Goal: Obtain resource: Download file/media

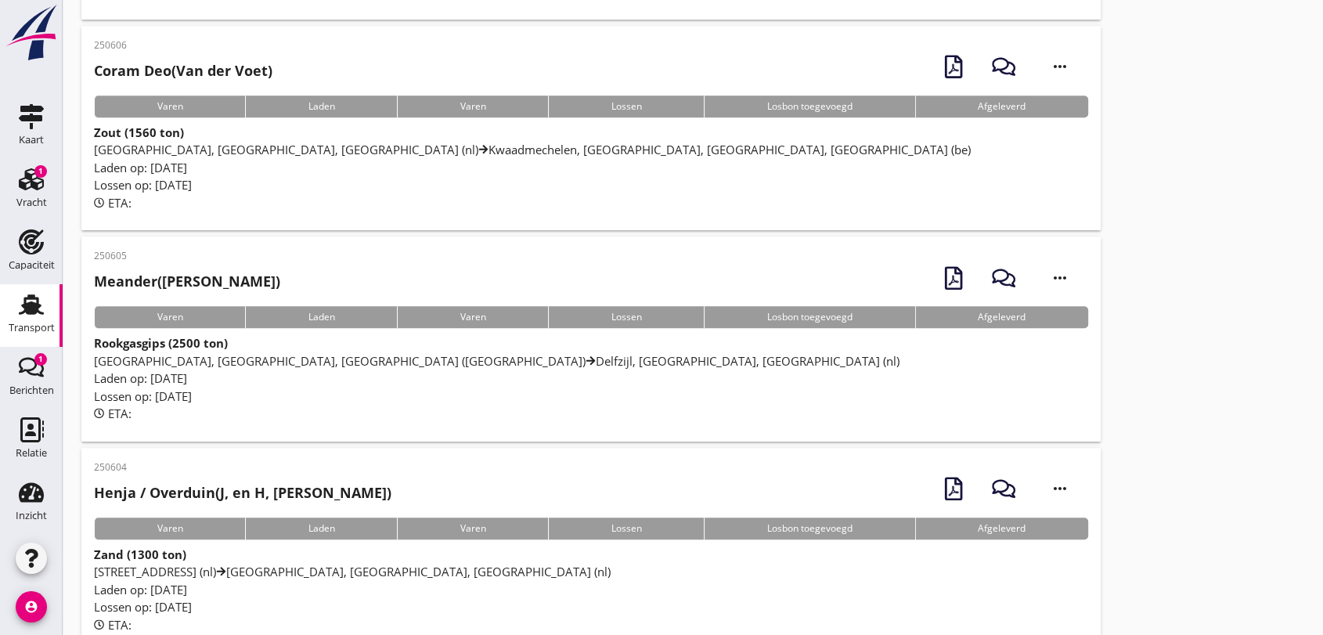
scroll to position [870, 0]
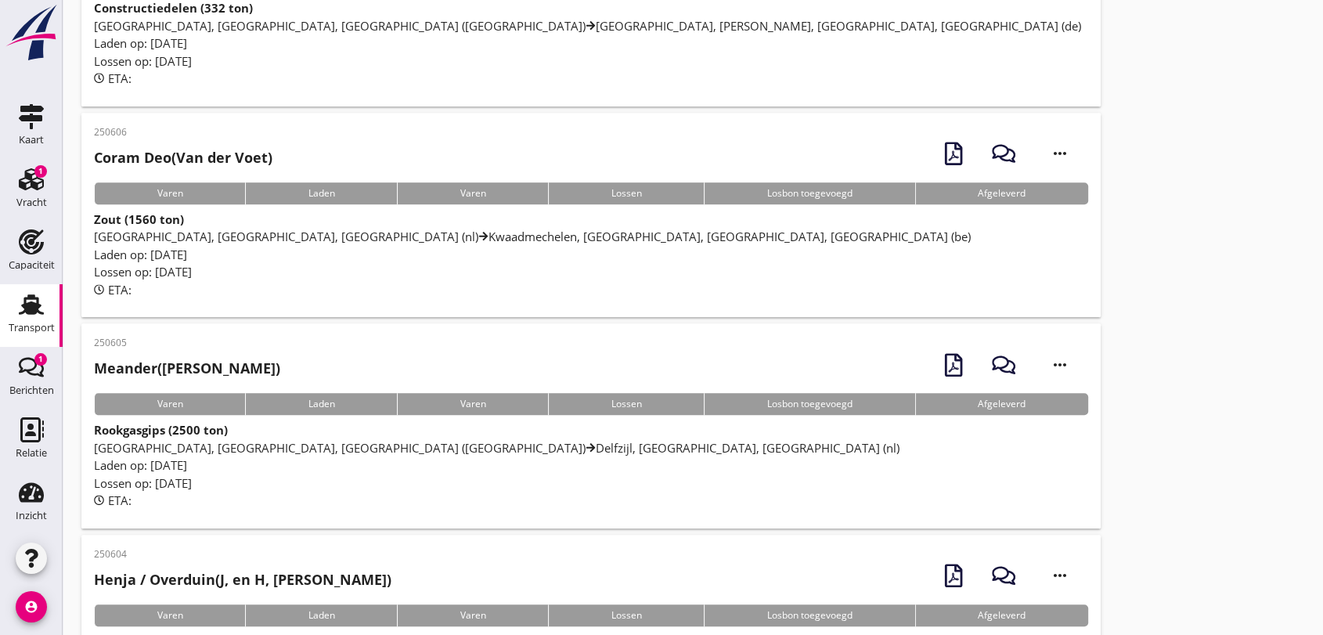
click at [376, 443] on span "[GEOGRAPHIC_DATA], [GEOGRAPHIC_DATA], [GEOGRAPHIC_DATA] (nl) [GEOGRAPHIC_DATA],…" at bounding box center [496, 448] width 805 height 16
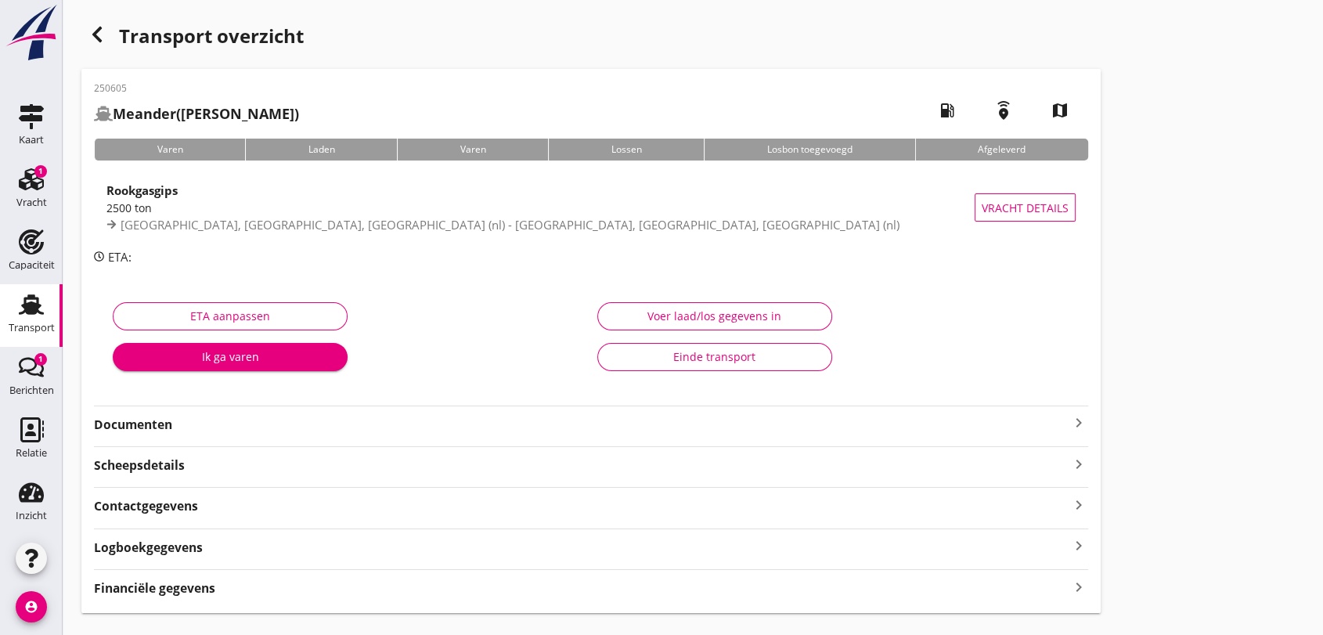
drag, startPoint x: 166, startPoint y: 425, endPoint x: 257, endPoint y: 434, distance: 91.2
click at [172, 424] on strong "Documenten" at bounding box center [581, 425] width 975 height 18
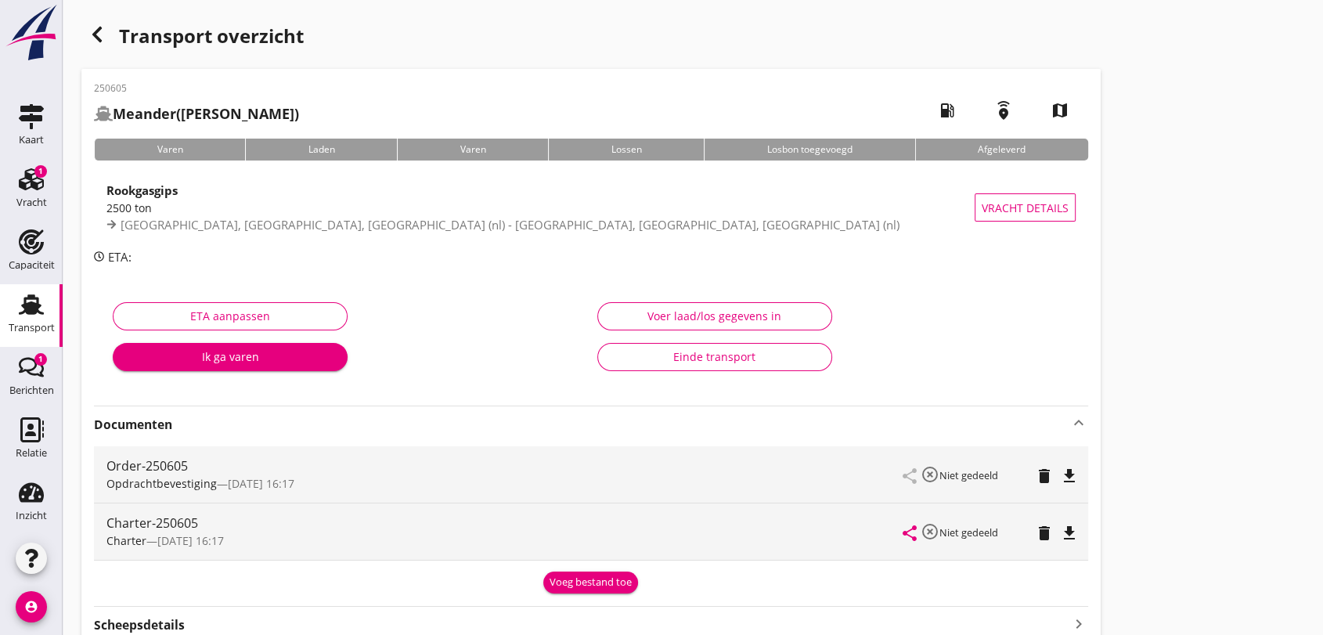
click at [1070, 479] on icon "file_download" at bounding box center [1069, 475] width 19 height 19
click at [97, 34] on icon "button" at bounding box center [97, 34] width 19 height 19
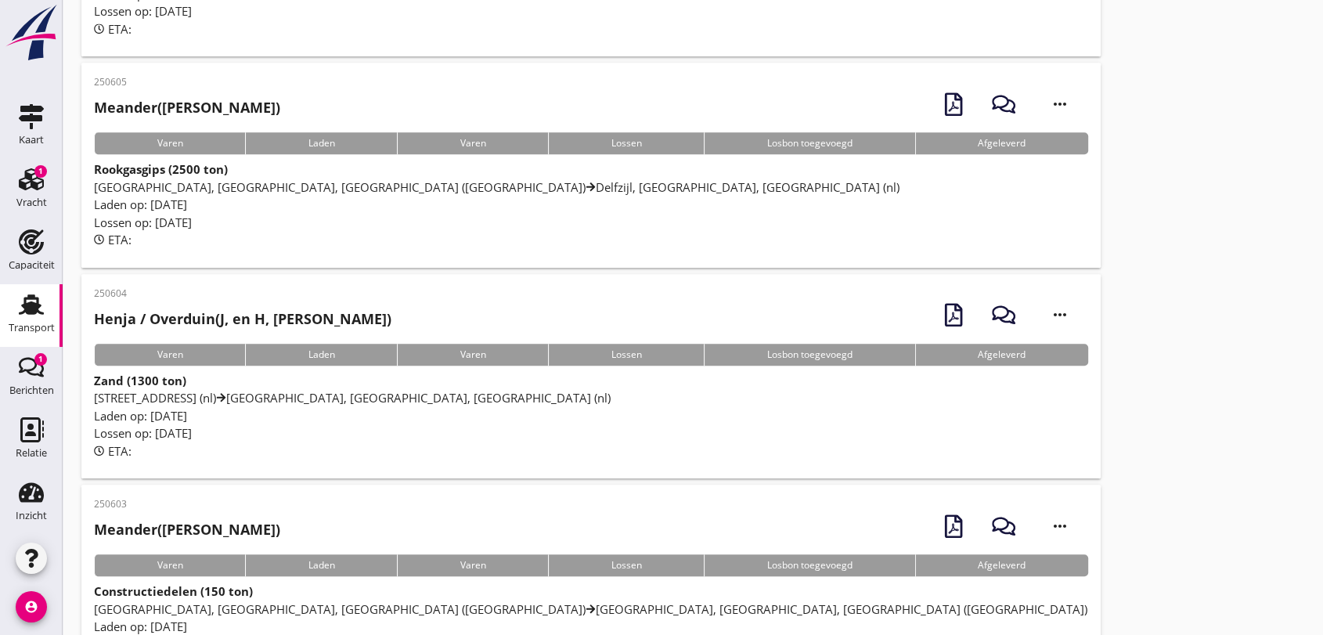
scroll to position [1304, 0]
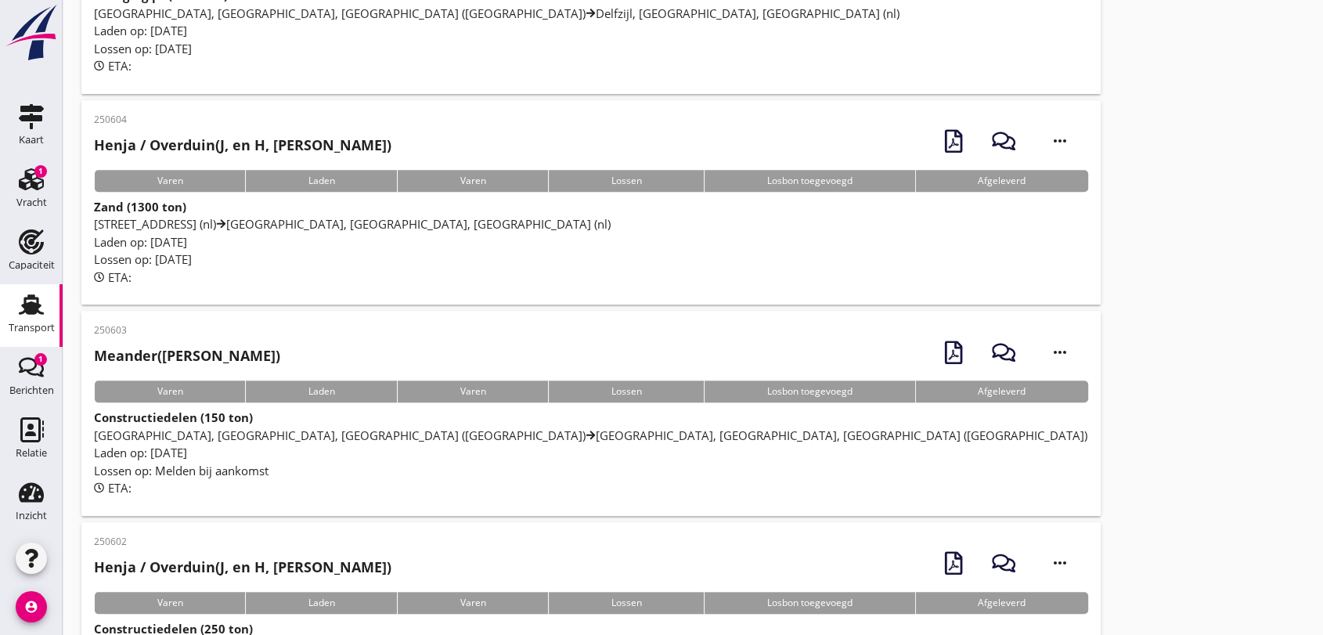
click at [431, 430] on span "[GEOGRAPHIC_DATA], [GEOGRAPHIC_DATA], [GEOGRAPHIC_DATA] ([GEOGRAPHIC_DATA]) [GE…" at bounding box center [590, 435] width 993 height 16
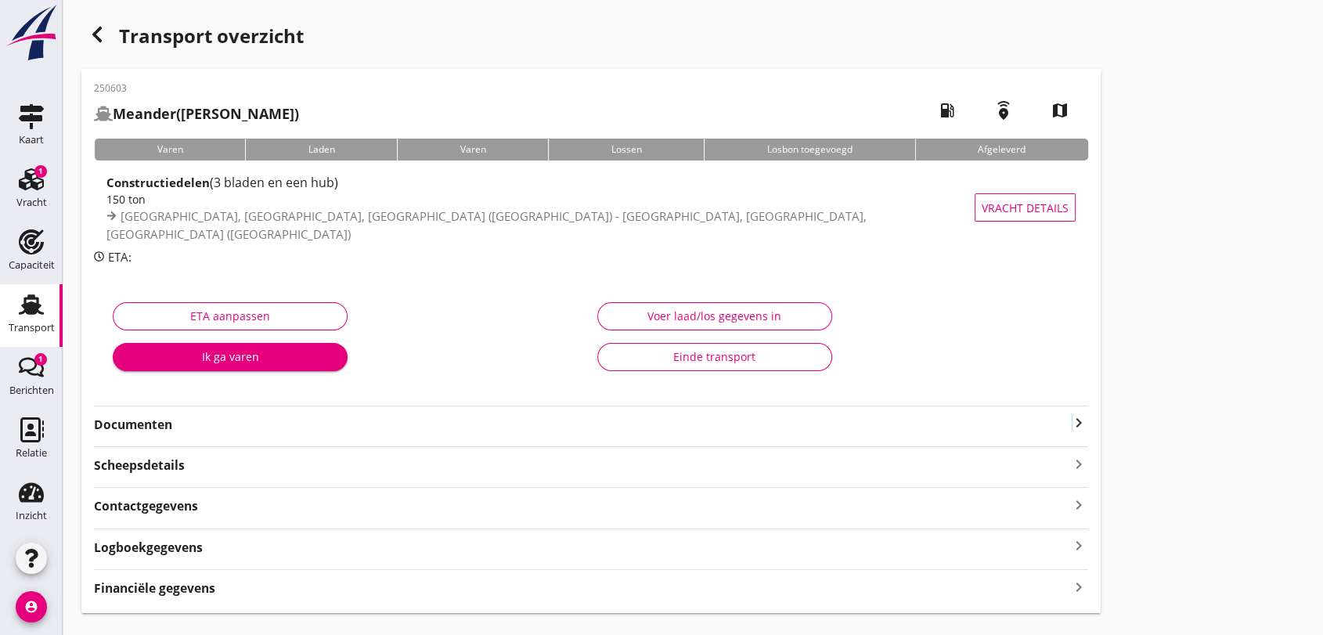
click at [1071, 419] on icon "keyboard_arrow_right" at bounding box center [1078, 422] width 19 height 19
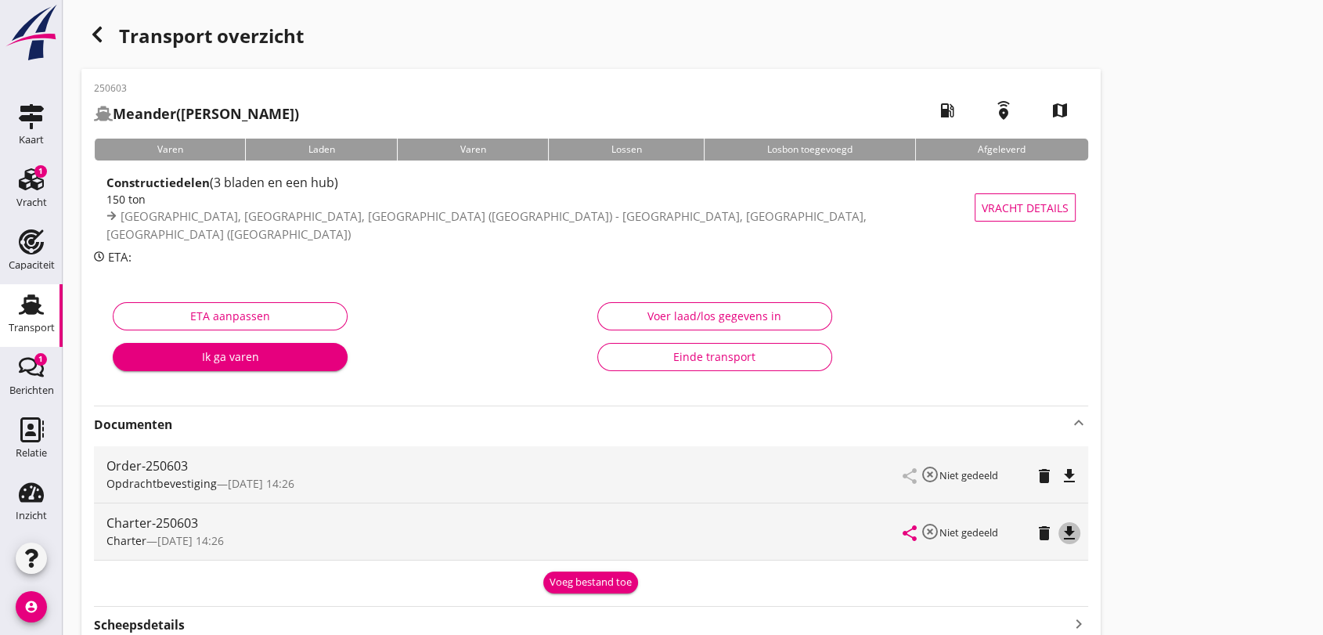
click at [1070, 530] on icon "file_download" at bounding box center [1069, 533] width 19 height 19
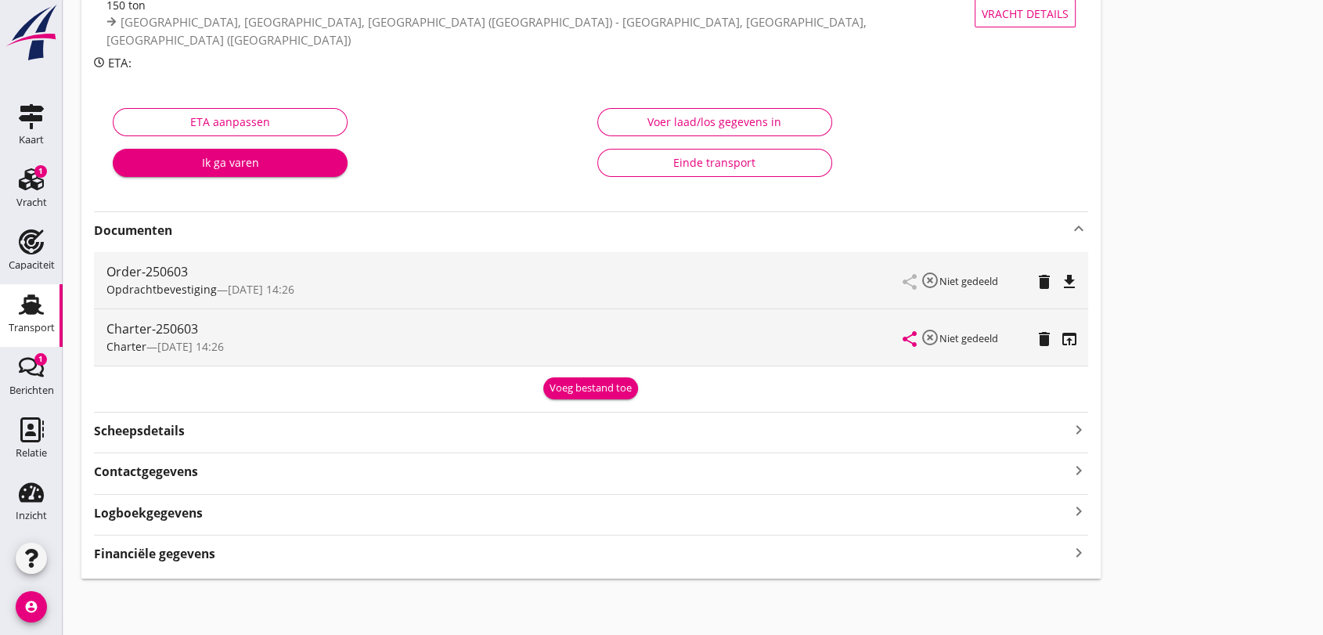
click at [163, 470] on strong "Contactgegevens" at bounding box center [146, 472] width 104 height 18
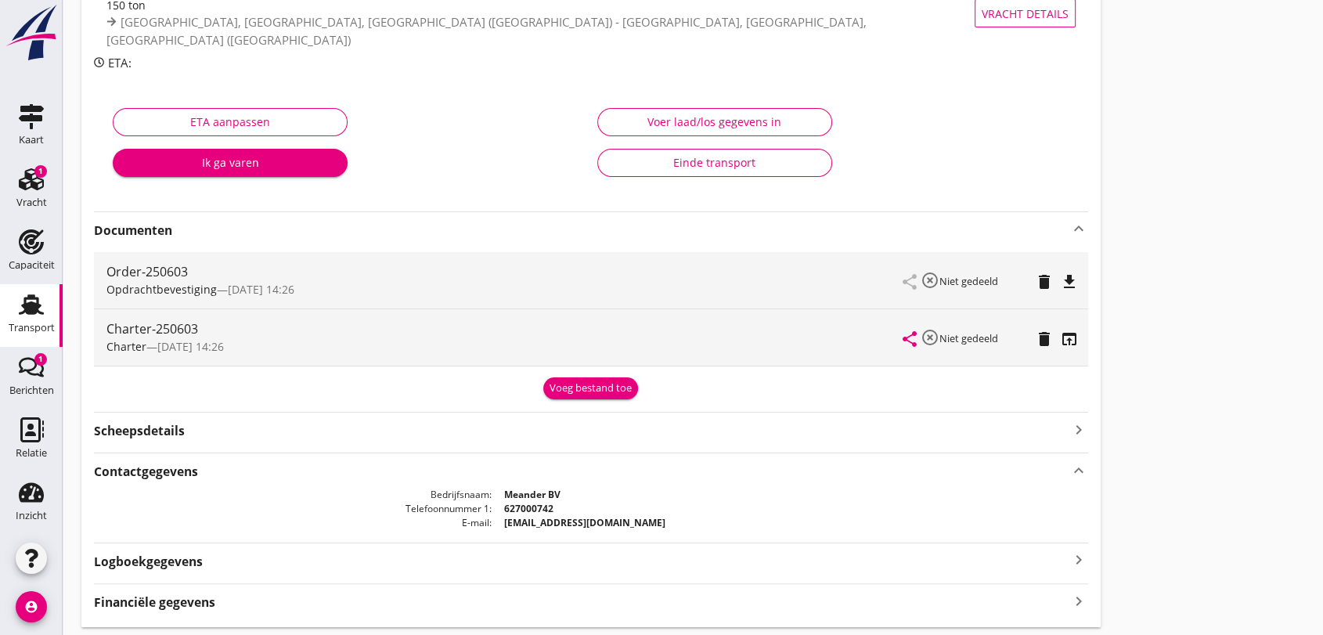
click at [29, 304] on use at bounding box center [31, 304] width 25 height 20
